Goal: Find specific page/section: Find specific page/section

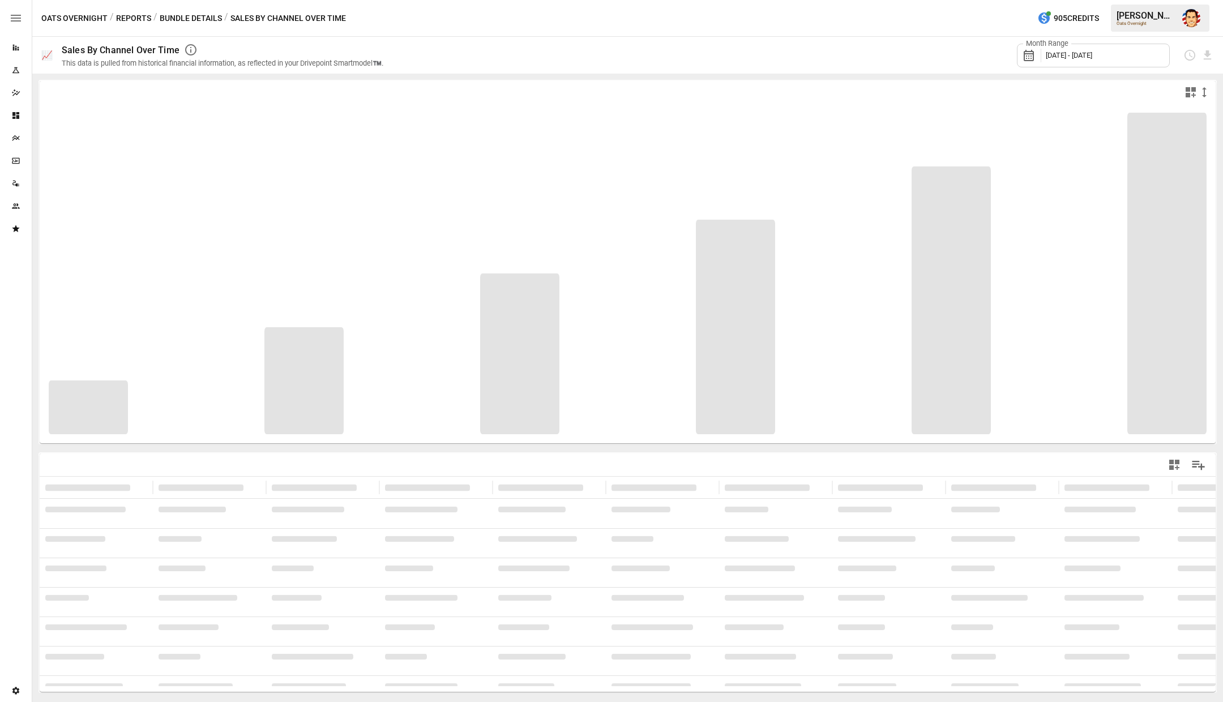
drag, startPoint x: 89, startPoint y: 19, endPoint x: 124, endPoint y: 23, distance: 35.3
click at [124, 22] on div "Oats Overnight / Reports / Bundle Details / Sales By Channel Over Time" at bounding box center [193, 18] width 305 height 14
click at [18, 138] on icon "Plans" at bounding box center [15, 138] width 9 height 9
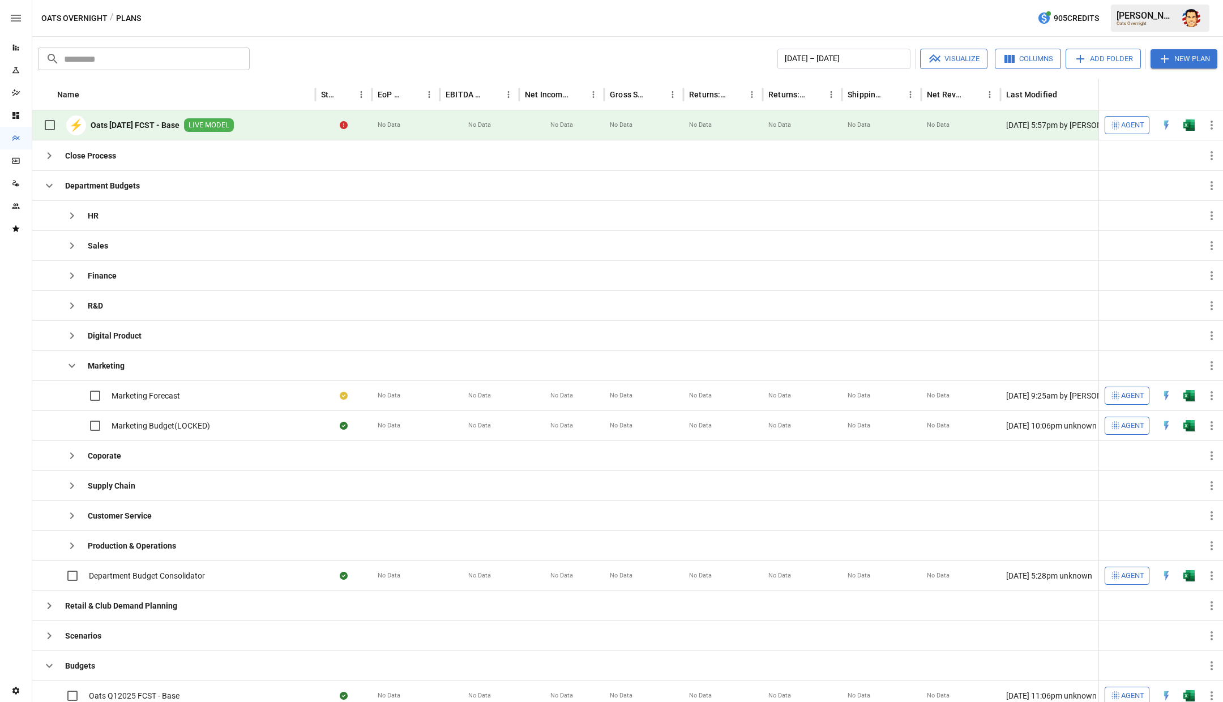
click at [287, 118] on div "⚡ Oats [DATE] FCST - Base LIVE MODEL" at bounding box center [173, 125] width 283 height 30
click at [308, 132] on div "⚡ Oats [DATE] FCST - Base LIVE MODEL" at bounding box center [173, 125] width 283 height 30
click at [148, 121] on b "Oats [DATE] FCST - Base" at bounding box center [135, 124] width 89 height 11
click at [11, 194] on div "Data Sources" at bounding box center [16, 183] width 32 height 23
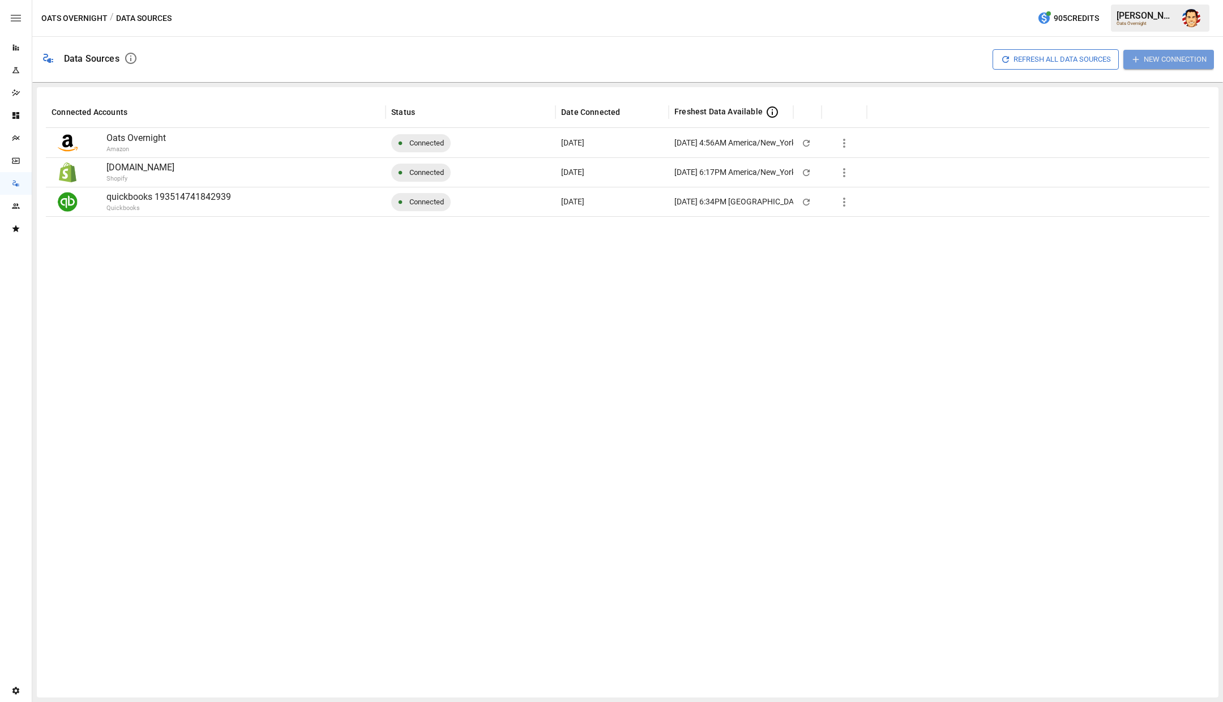
click at [1141, 64] on button "New Connection" at bounding box center [1168, 59] width 91 height 19
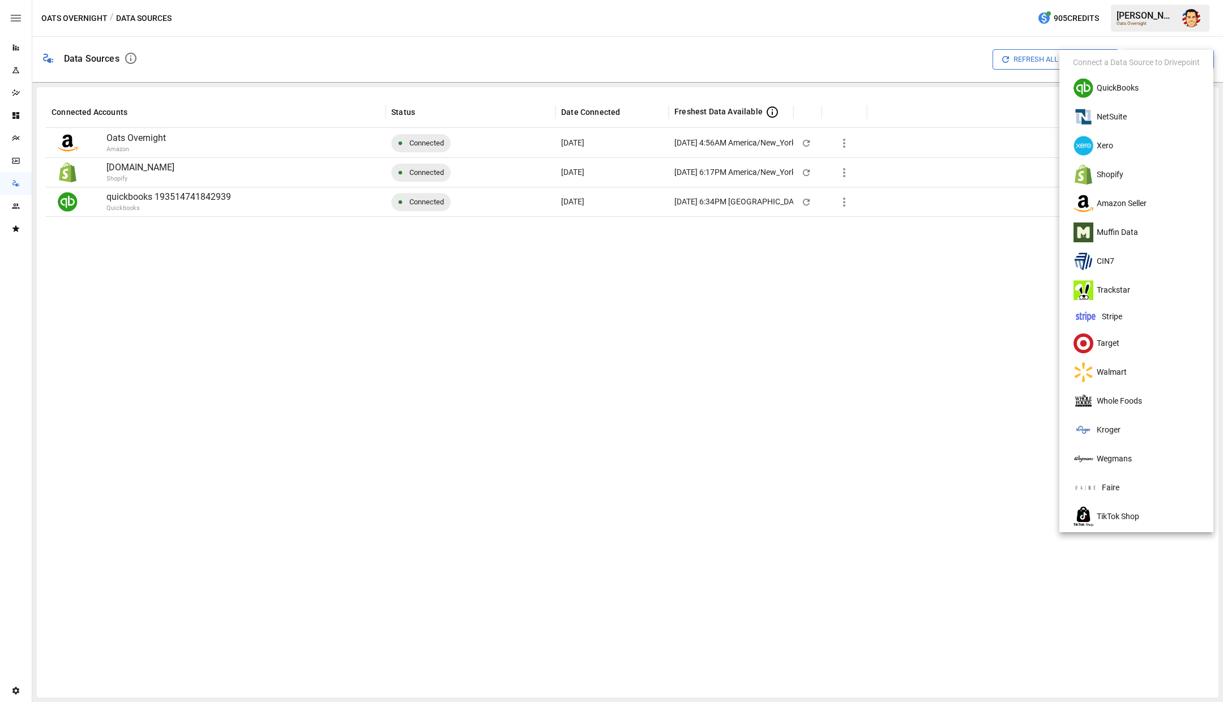
click at [1099, 298] on li "Trackstar" at bounding box center [1136, 290] width 145 height 29
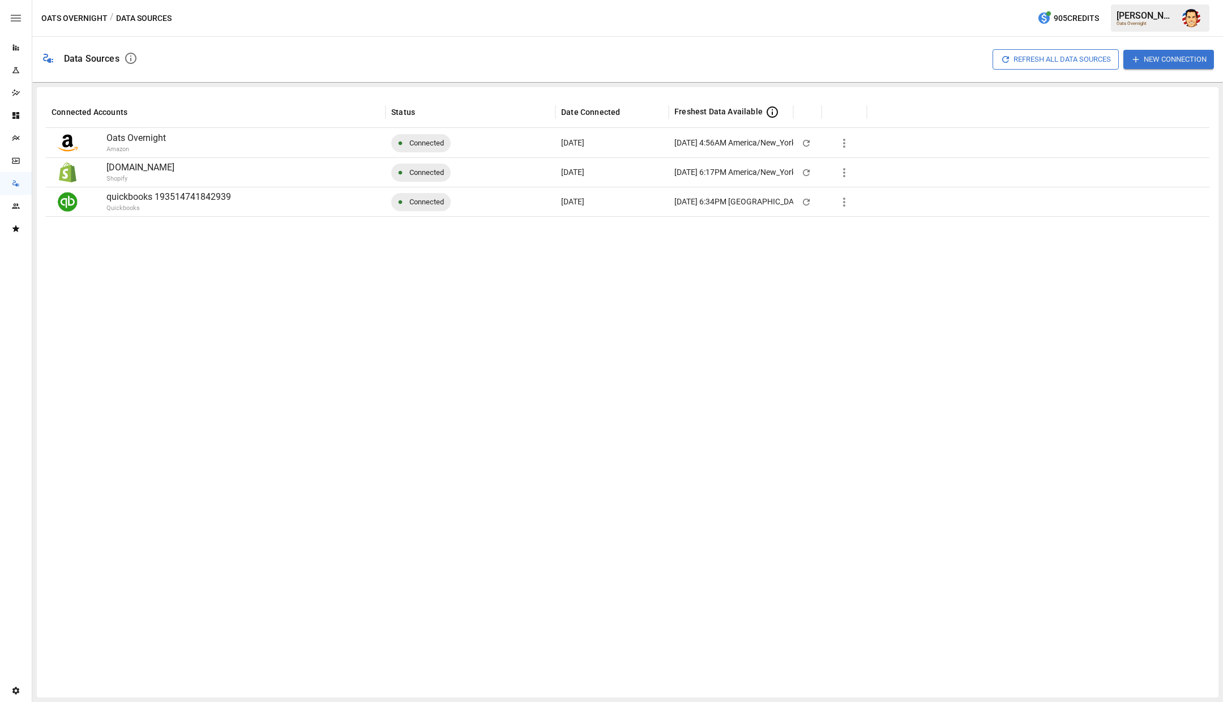
click at [217, 242] on div at bounding box center [627, 452] width 1163 height 472
click at [196, 16] on div "Oats Overnight / Data Sources 905 Credits [PERSON_NAME] Overnight" at bounding box center [627, 18] width 1190 height 36
click at [203, 16] on div "Oats Overnight / Data Sources 905 Credits [PERSON_NAME] Overnight" at bounding box center [627, 18] width 1190 height 36
click at [261, 20] on div "Oats Overnight / Data Sources 905 Credits [PERSON_NAME] Overnight" at bounding box center [627, 18] width 1190 height 36
click at [1201, 26] on button "button" at bounding box center [1191, 18] width 32 height 32
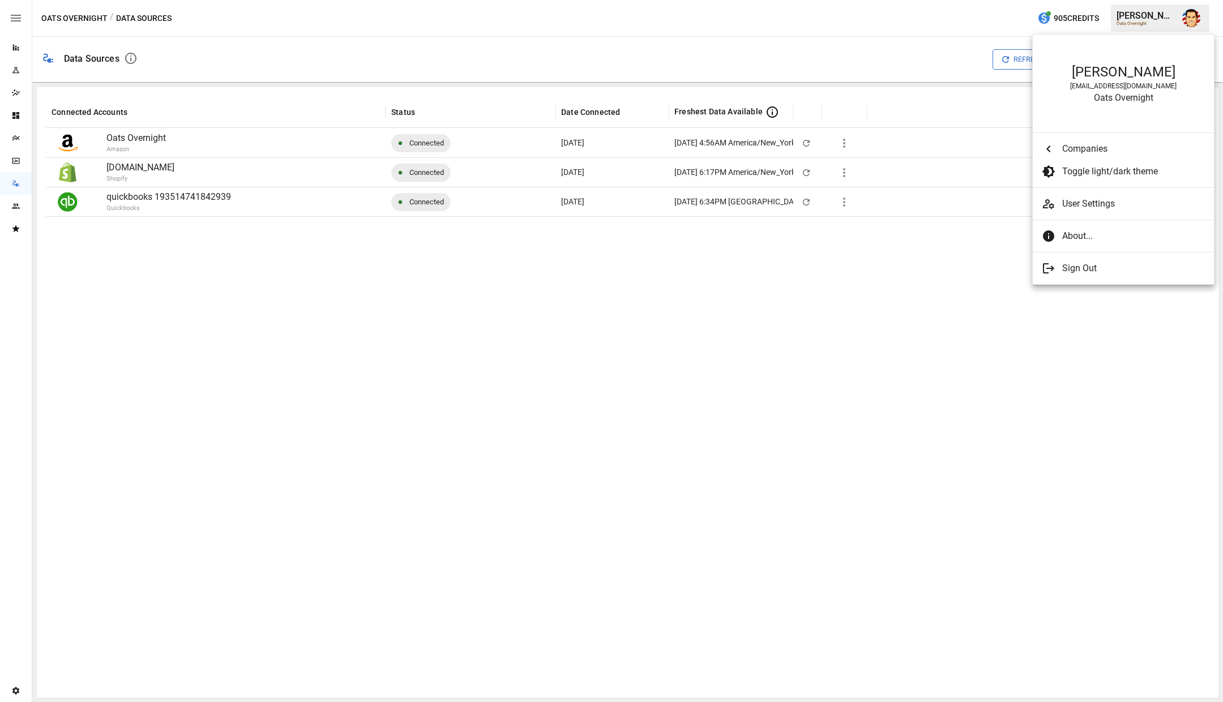
click at [843, 16] on div at bounding box center [611, 351] width 1223 height 702
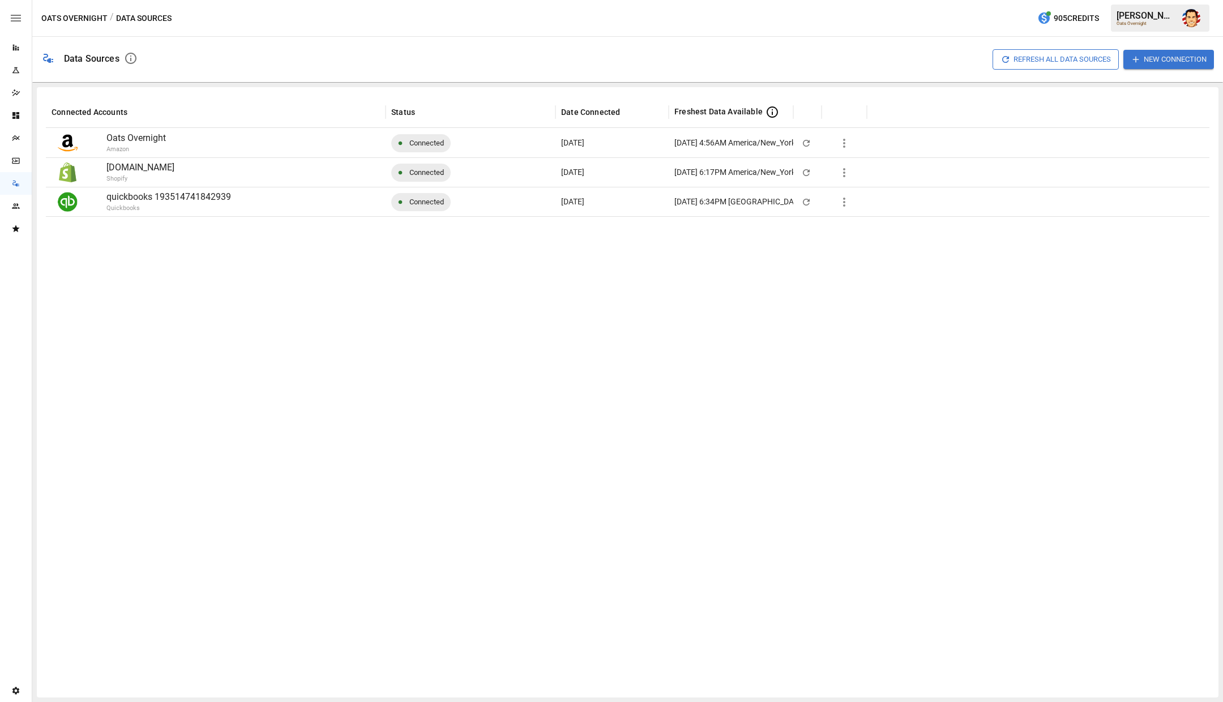
click at [87, 17] on button "Oats Overnight" at bounding box center [74, 18] width 66 height 14
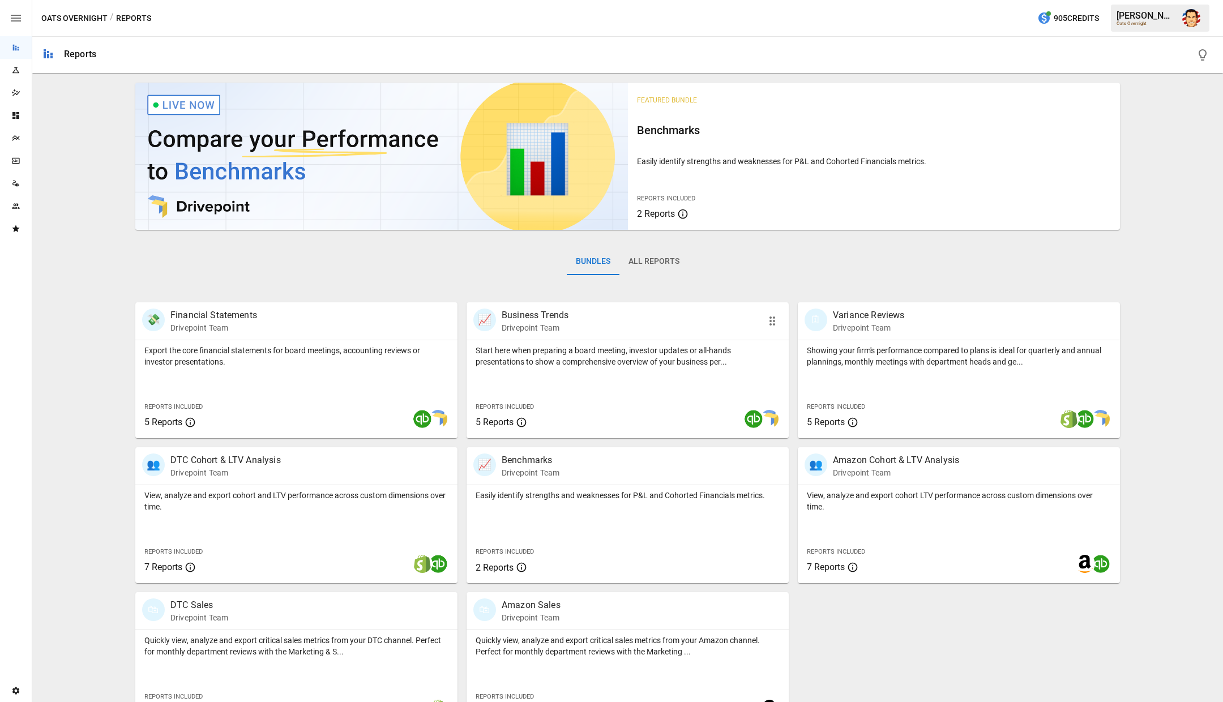
click at [663, 335] on div "📈 Business Trends Drivepoint Team" at bounding box center [627, 320] width 322 height 37
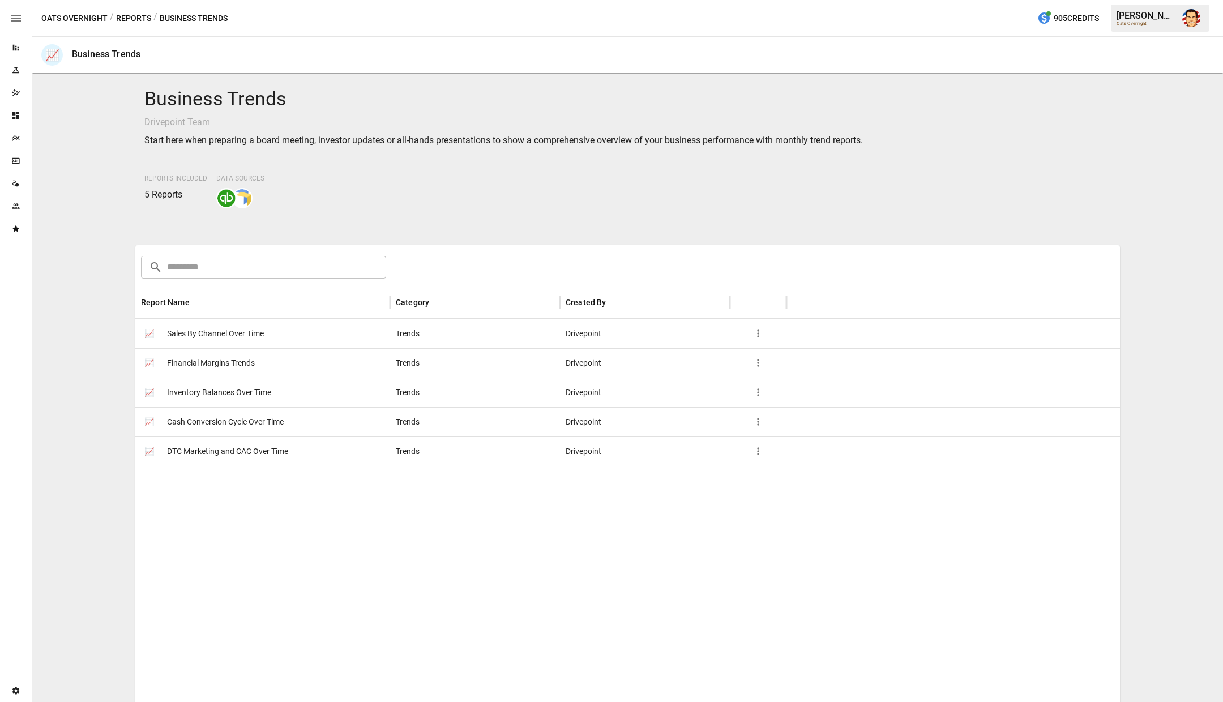
click at [350, 333] on div "📈 Sales By Channel Over Time" at bounding box center [262, 333] width 255 height 29
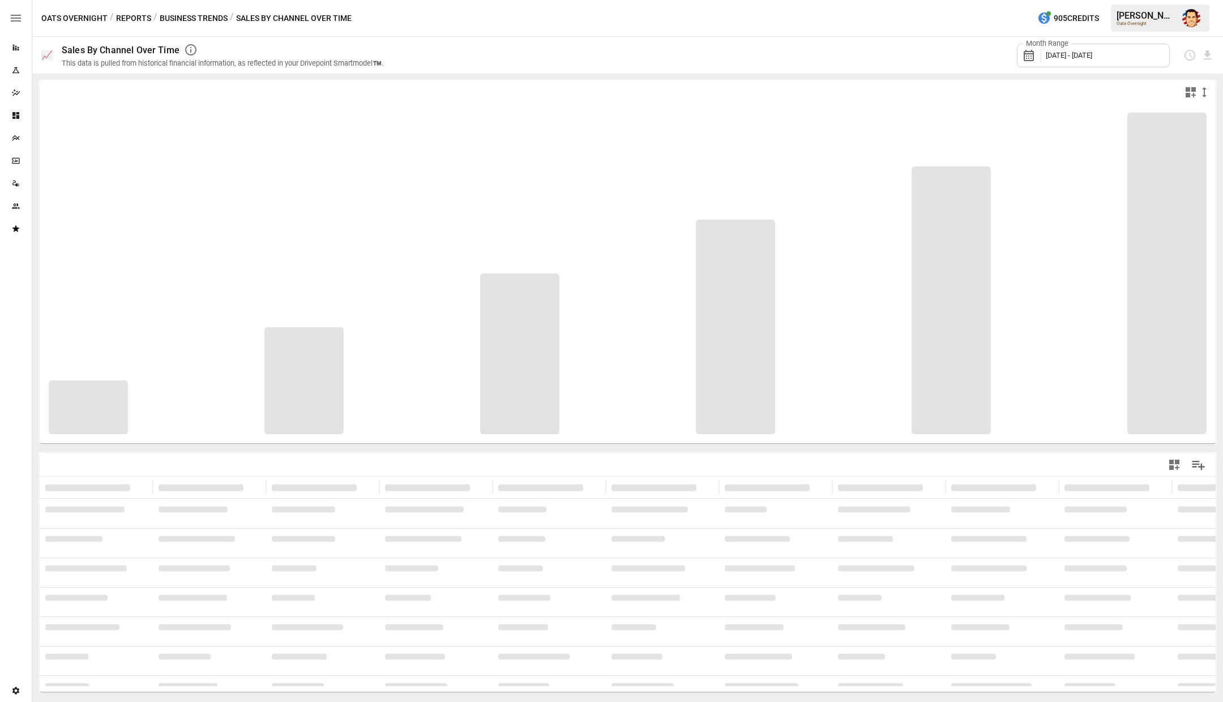
click at [366, 12] on div "Oats Overnight / Reports / Business Trends / Sales By Channel Over Time 905 Cre…" at bounding box center [627, 18] width 1190 height 36
click at [130, 19] on button "Reports" at bounding box center [133, 18] width 35 height 14
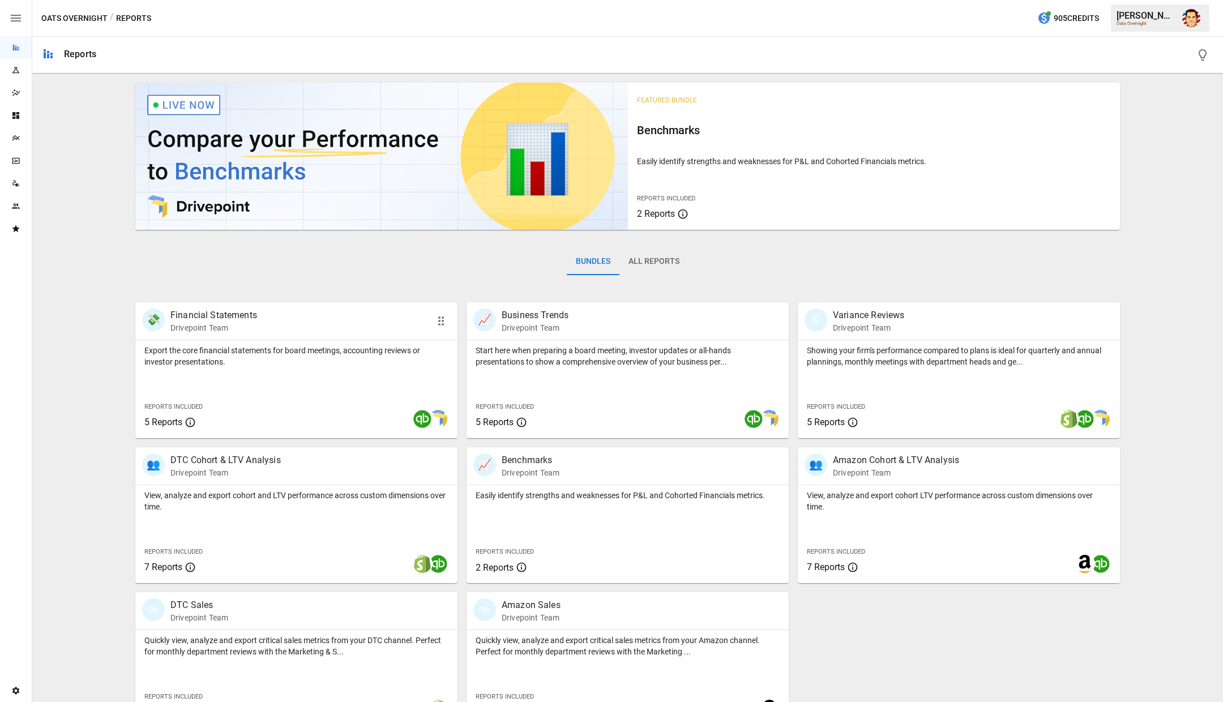
scroll to position [30, 0]
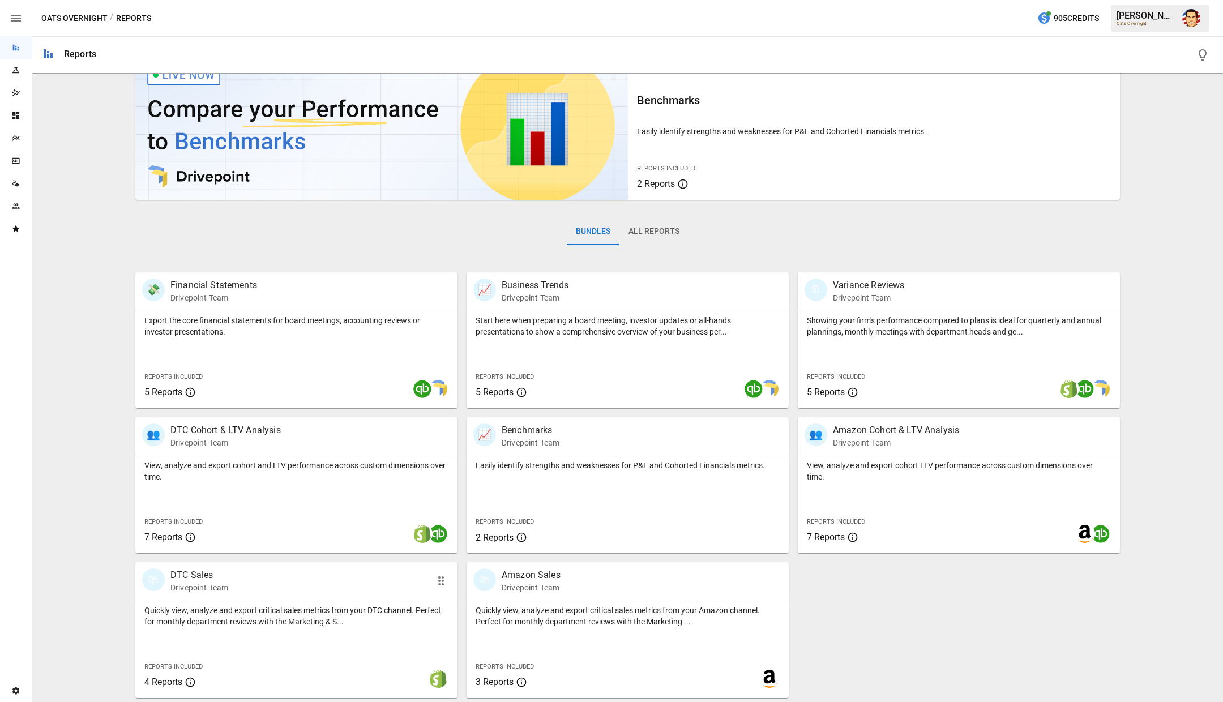
click at [338, 621] on p "Quickly view, analyze and export critical sales metrics from your DTC channel. …" at bounding box center [296, 616] width 304 height 23
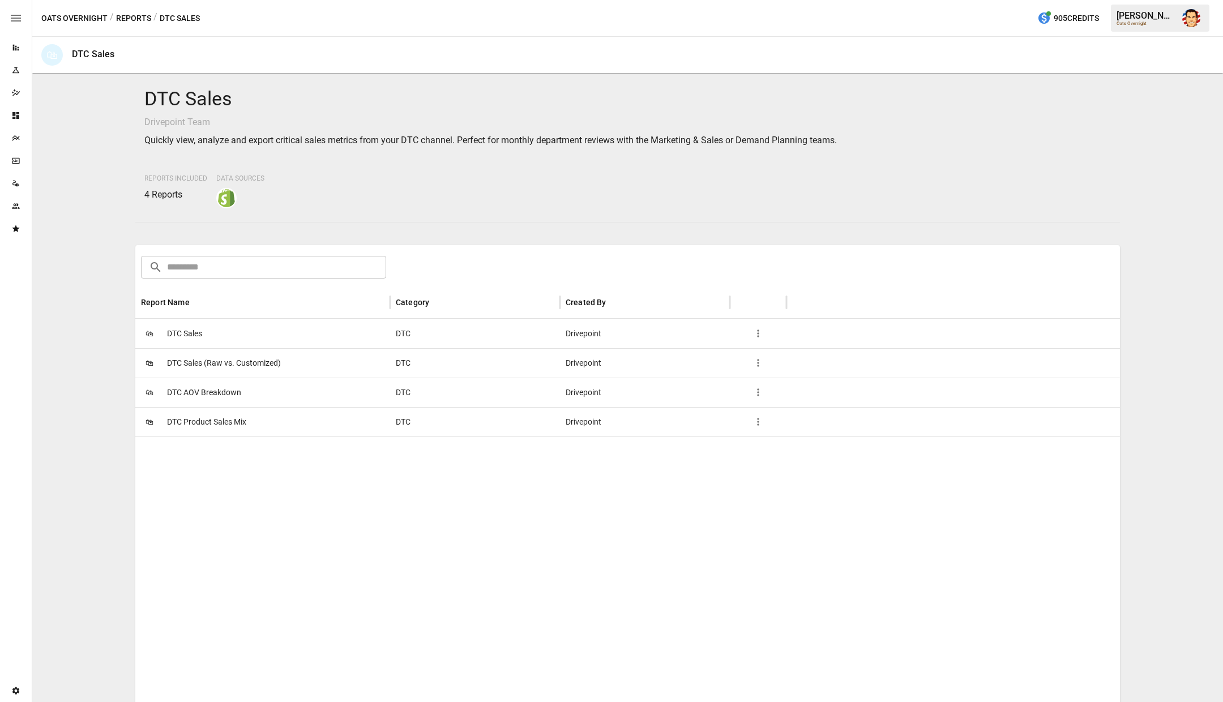
click at [190, 332] on span "DTC Sales" at bounding box center [184, 333] width 35 height 29
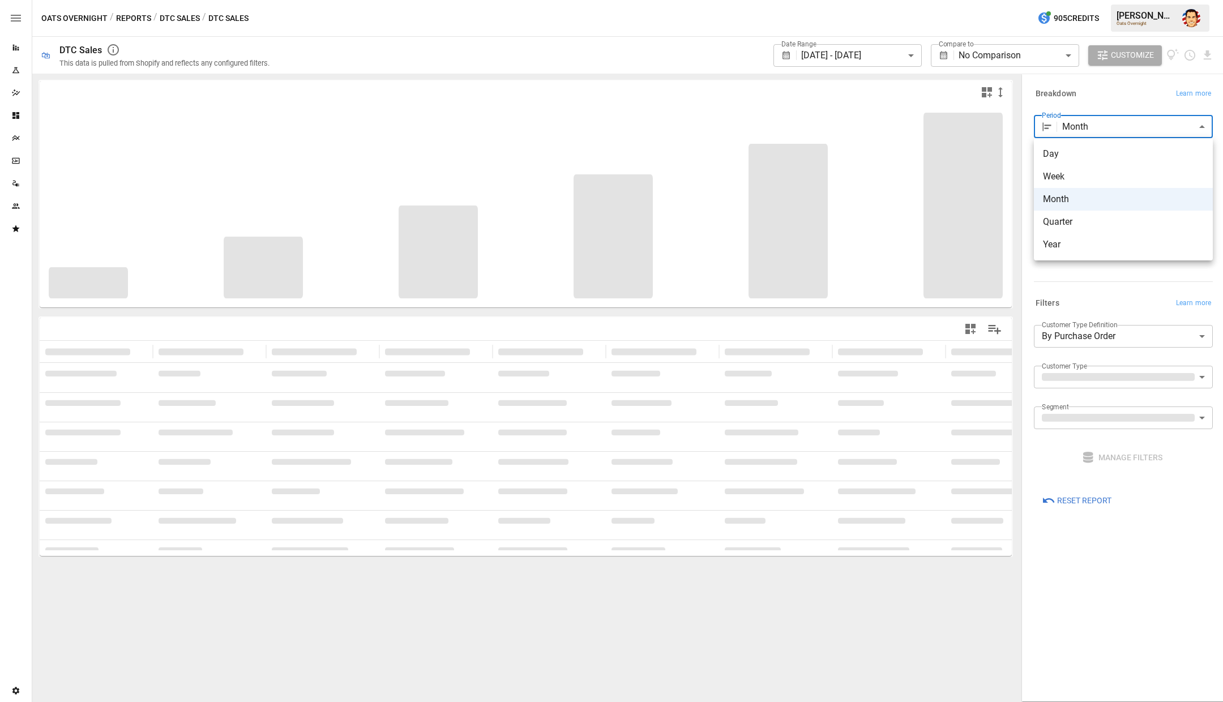
click at [1096, 0] on body "**********" at bounding box center [611, 0] width 1223 height 0
click at [1096, 123] on div at bounding box center [611, 351] width 1223 height 702
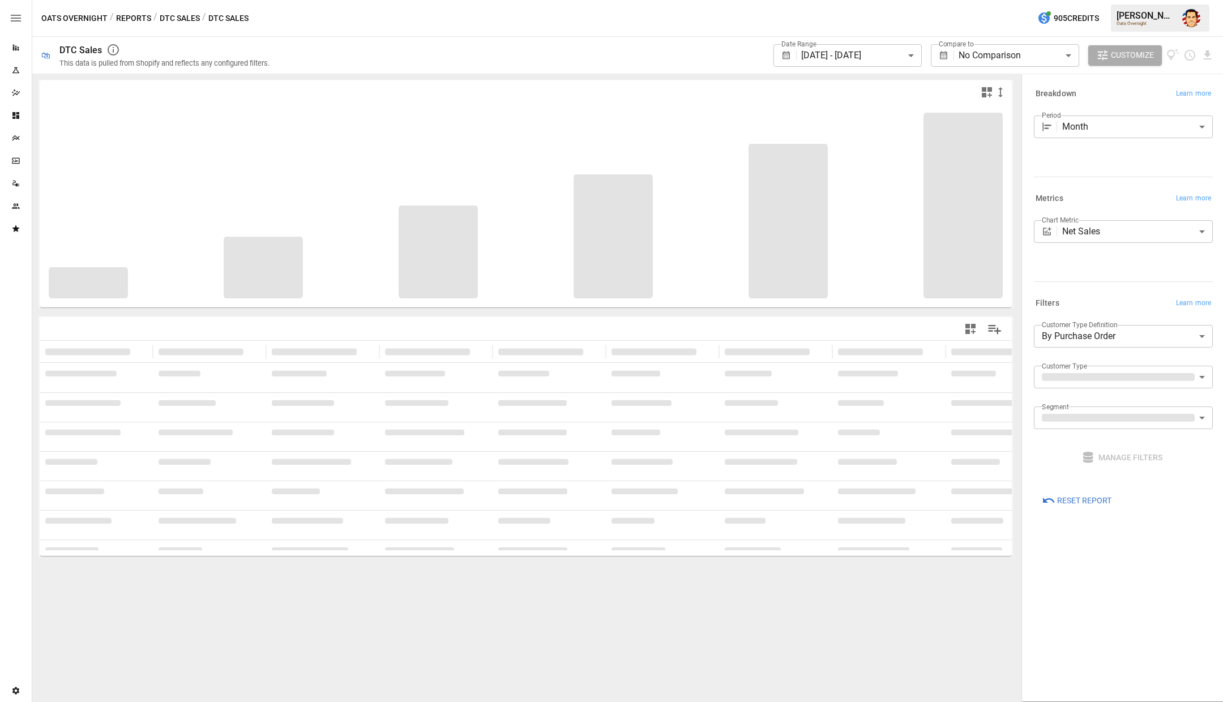
click at [721, 24] on div "Oats Overnight / Reports / DTC Sales / DTC Sales 905 Credits [PERSON_NAME] Over…" at bounding box center [627, 18] width 1190 height 36
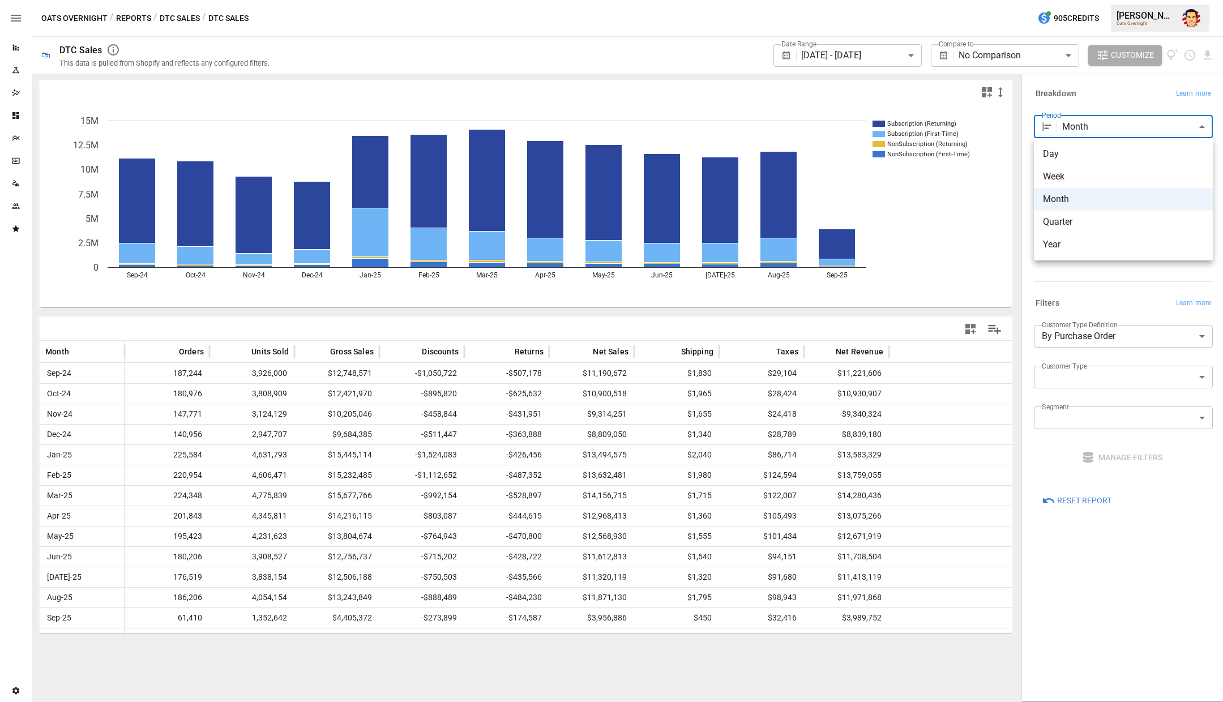
click at [1077, 0] on body "**********" at bounding box center [611, 0] width 1223 height 0
click at [1077, 131] on div at bounding box center [611, 351] width 1223 height 702
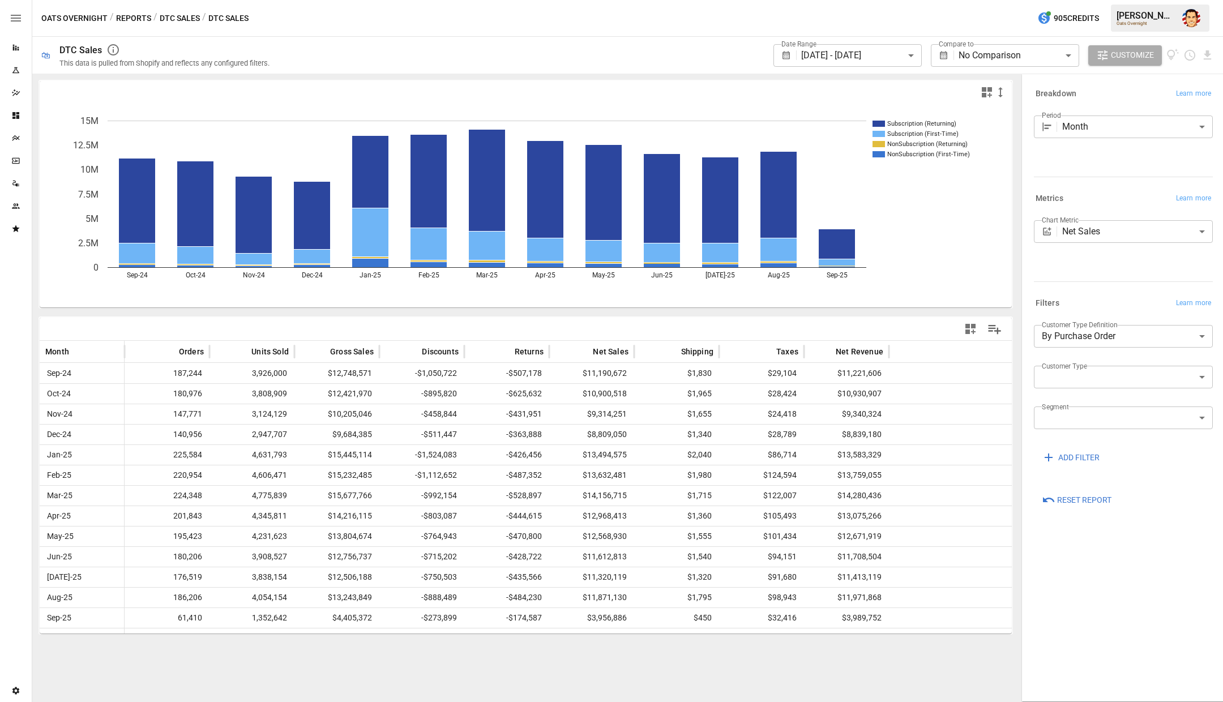
click at [18, 19] on icon "button" at bounding box center [16, 18] width 14 height 14
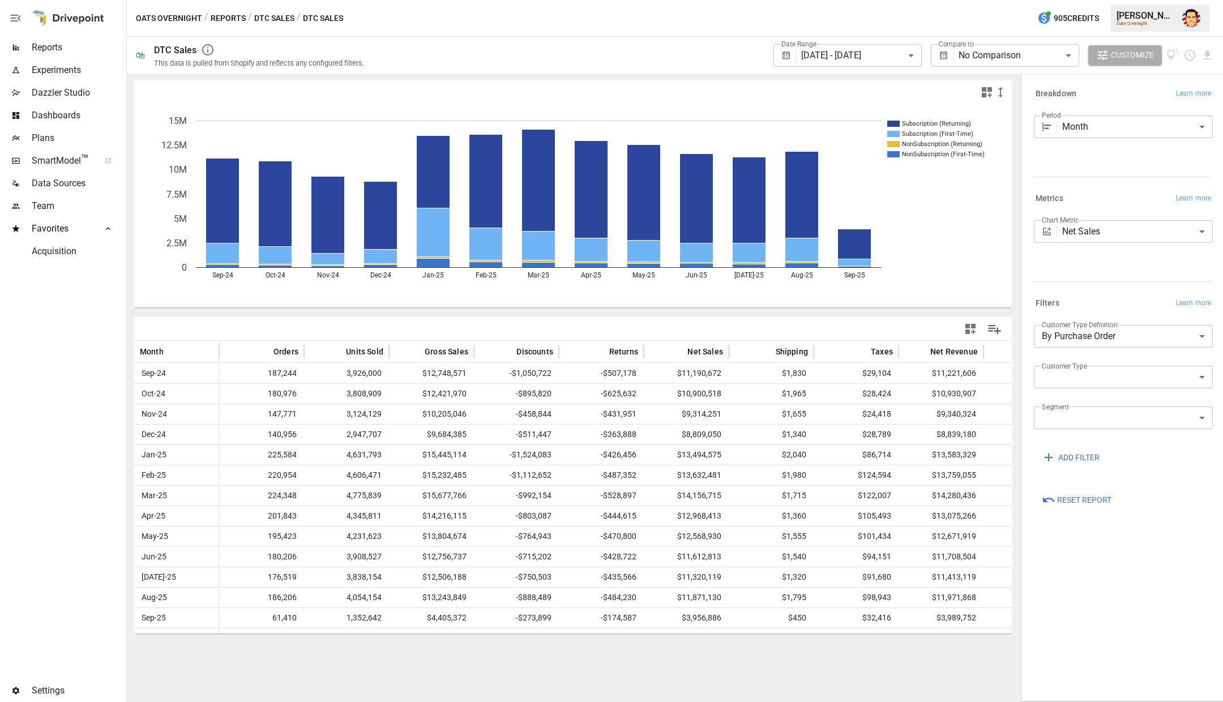
click at [1191, 23] on img "Austin Gardner-Smith" at bounding box center [1191, 18] width 18 height 18
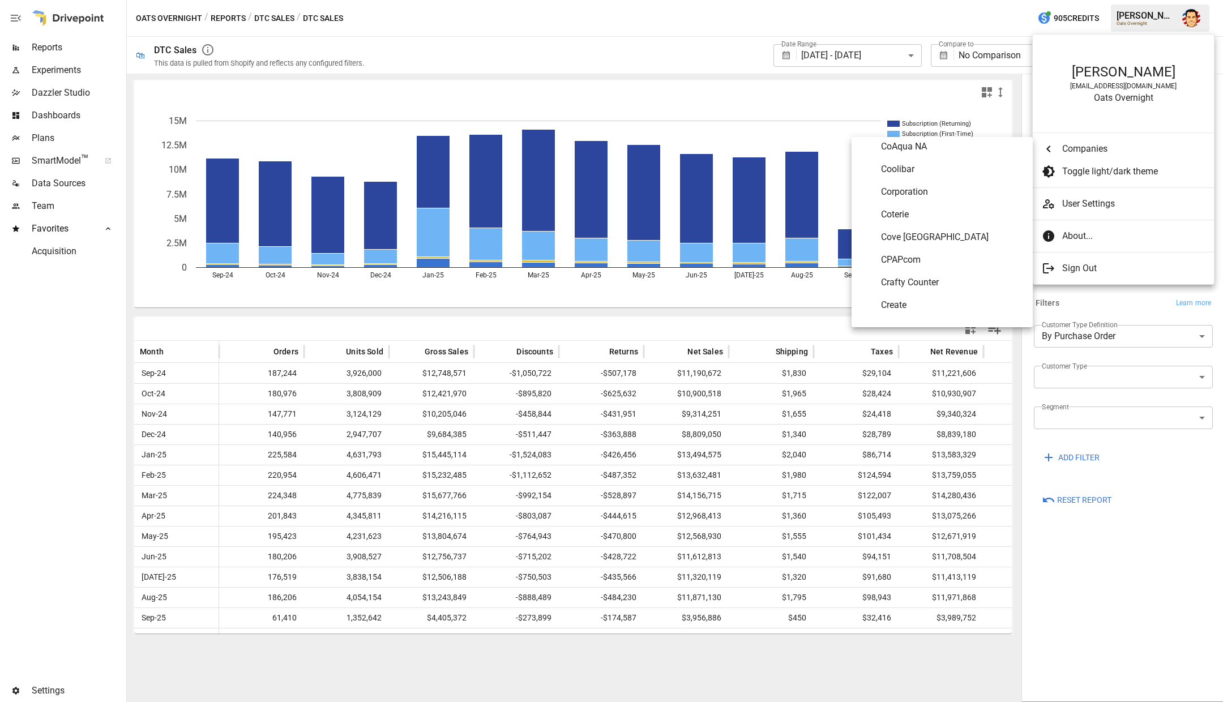
scroll to position [1226, 0]
click at [894, 245] on span "CPAPcom" at bounding box center [952, 241] width 143 height 14
